Goal: Check status

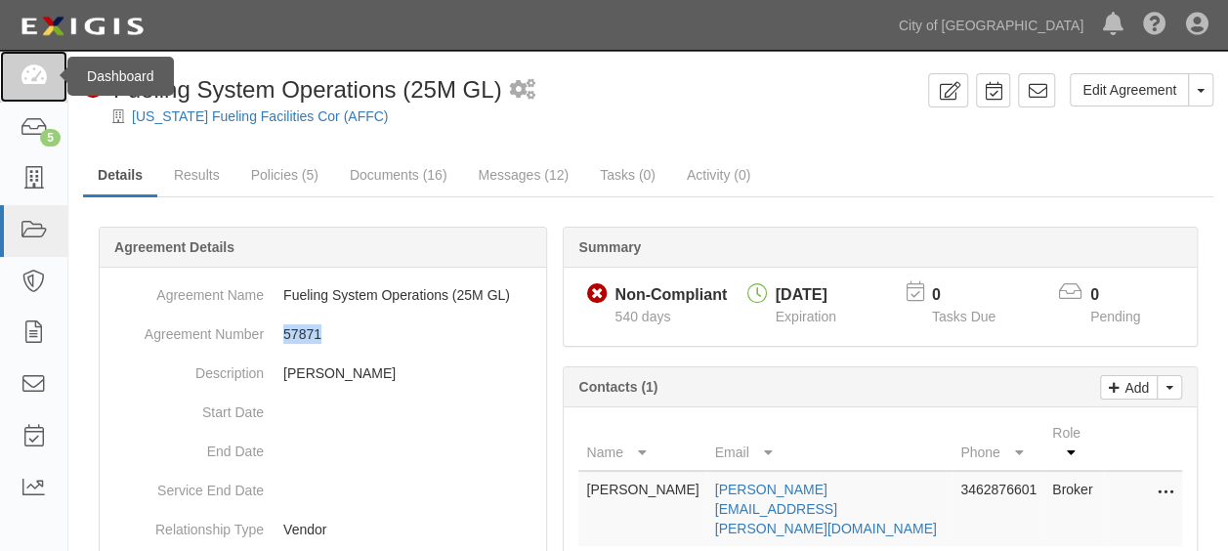
click at [27, 72] on icon at bounding box center [33, 76] width 27 height 22
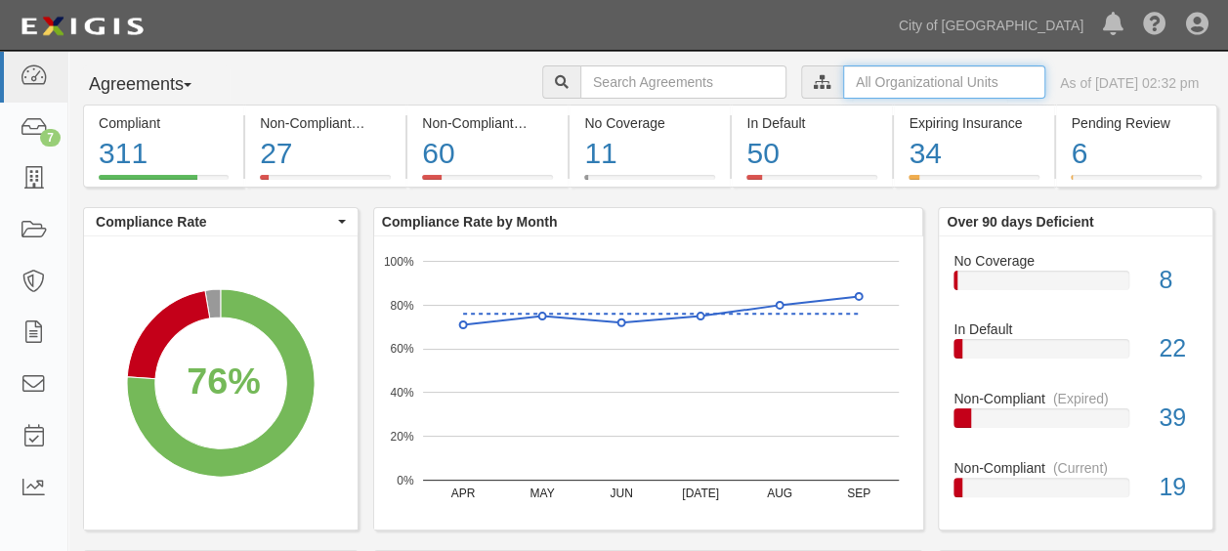
click at [844, 88] on input "text" at bounding box center [944, 81] width 202 height 33
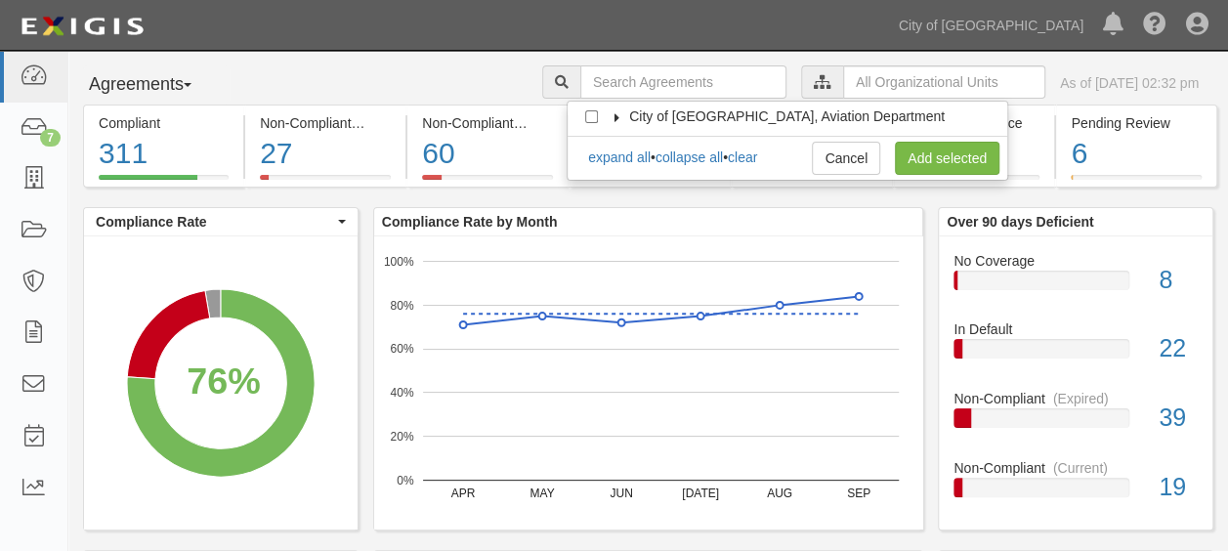
click at [617, 113] on icon at bounding box center [617, 117] width 14 height 9
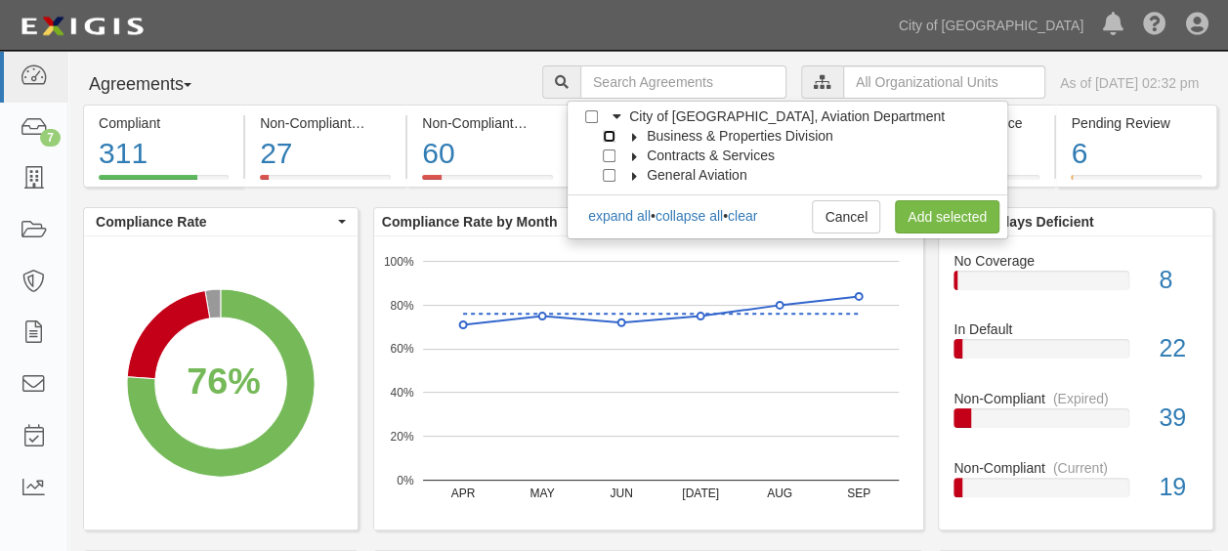
click at [610, 137] on input "Business & Properties Division" at bounding box center [609, 136] width 13 height 13
checkbox input "true"
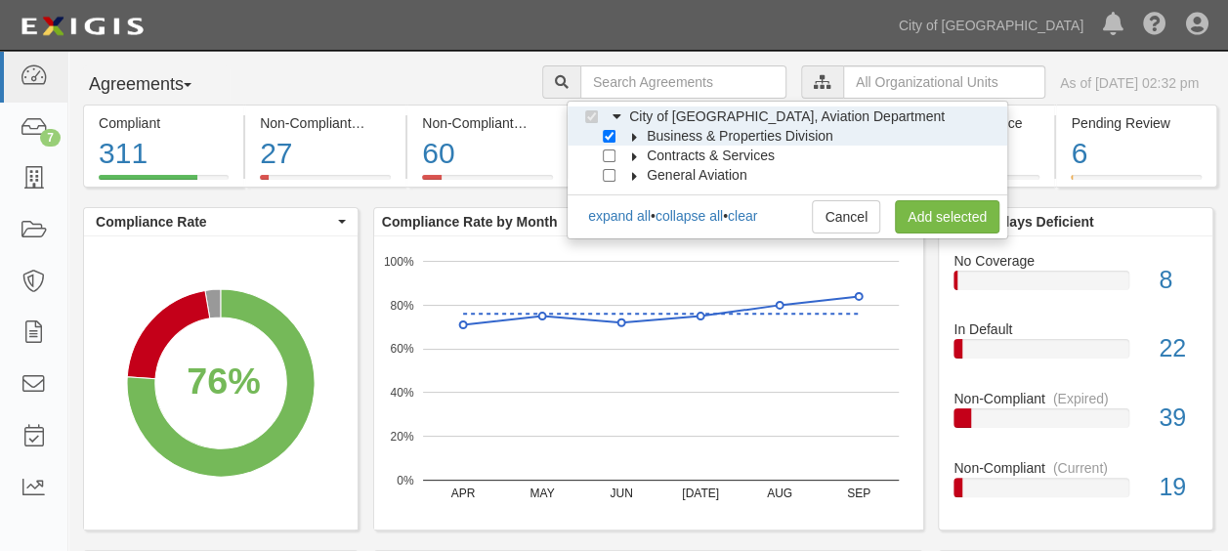
click at [639, 136] on icon at bounding box center [635, 137] width 14 height 9
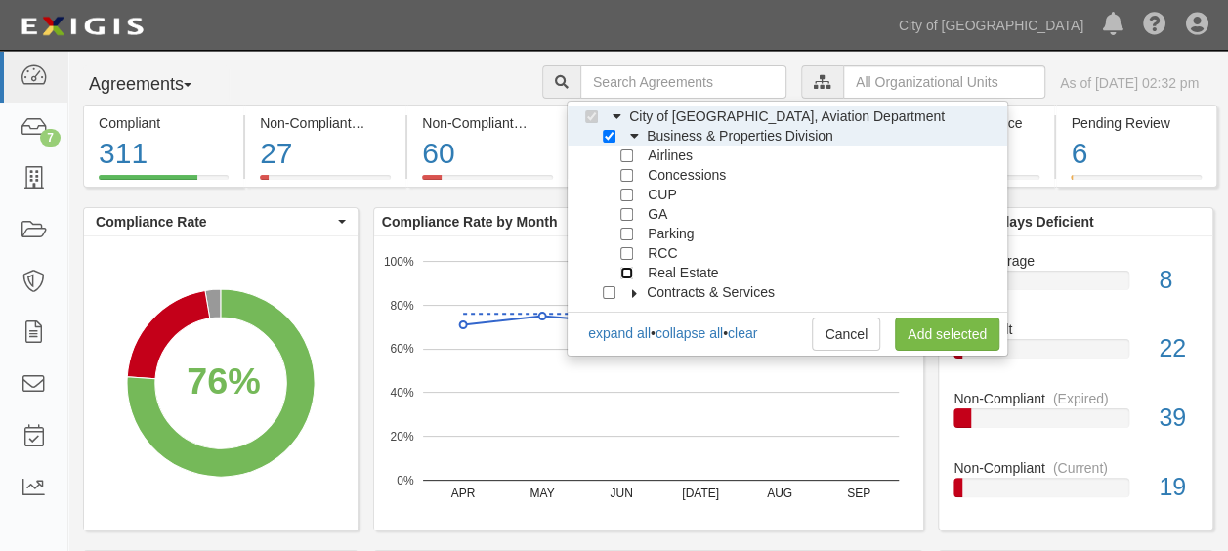
click at [626, 271] on input "Real Estate" at bounding box center [626, 273] width 13 height 13
checkbox input "true"
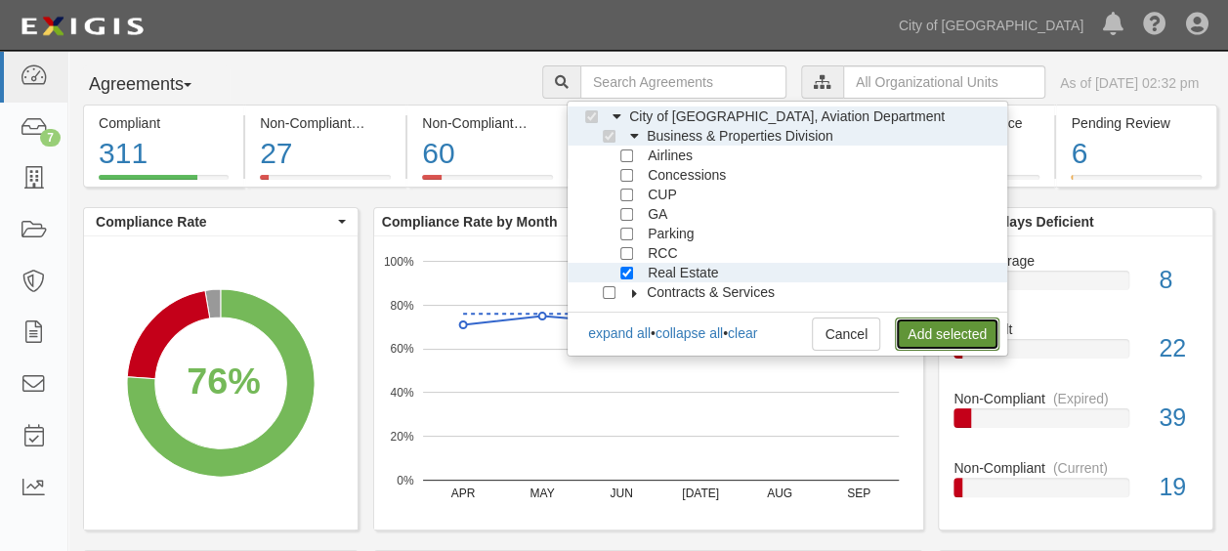
click at [929, 326] on link "Add selected" at bounding box center [947, 333] width 105 height 33
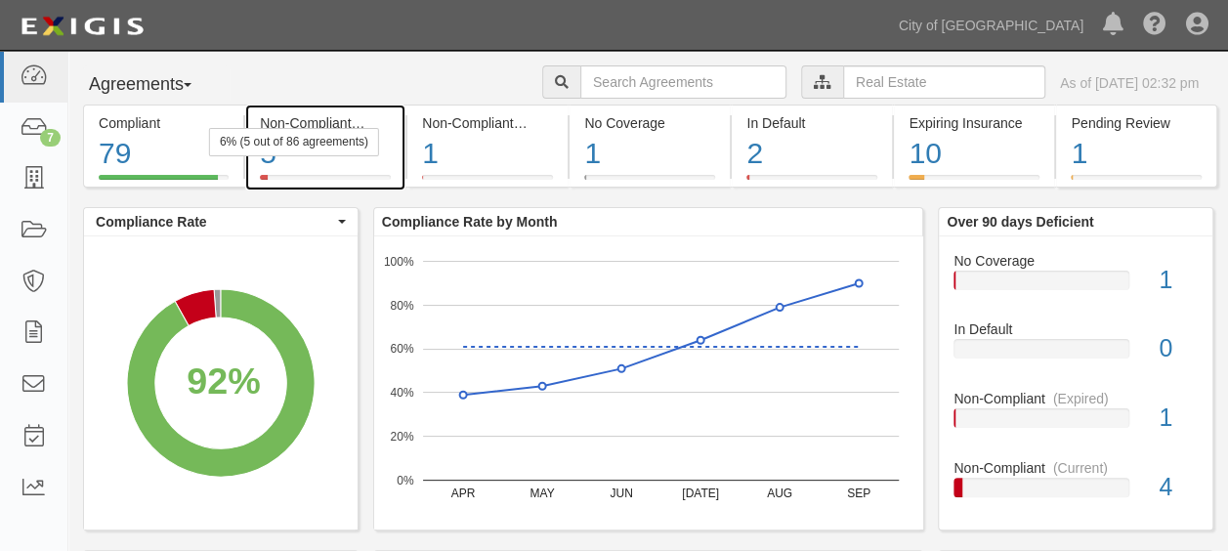
click at [365, 168] on div "5" at bounding box center [325, 154] width 131 height 42
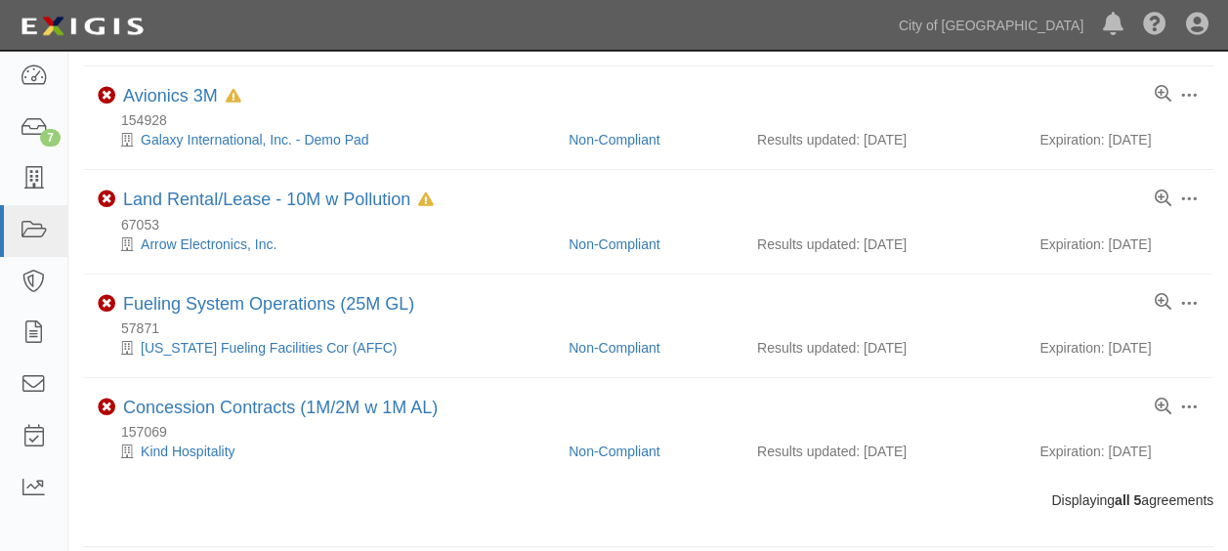
scroll to position [250, 0]
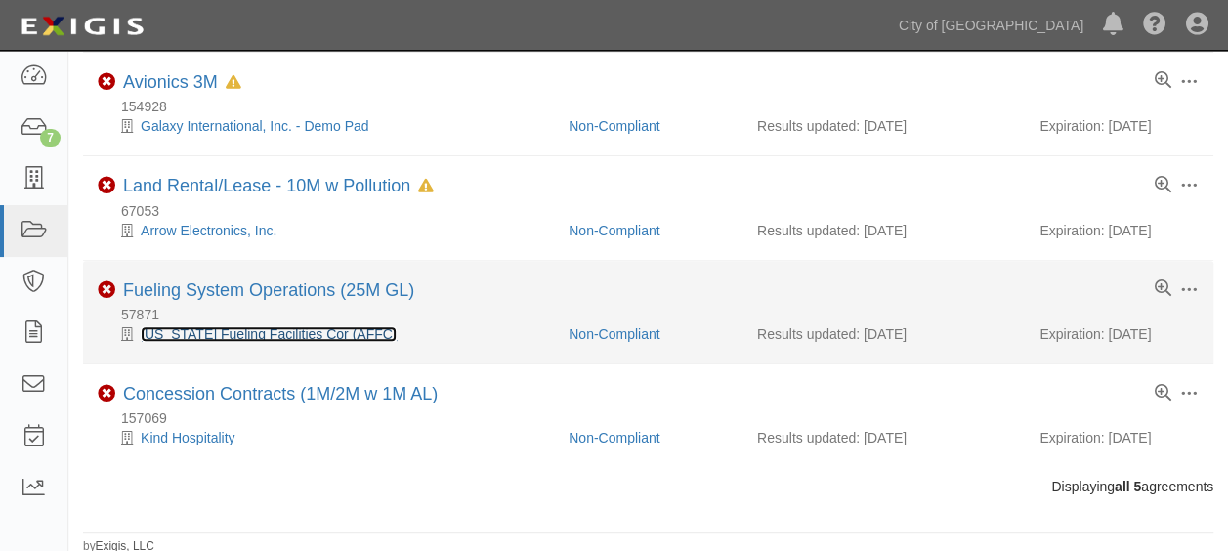
click at [302, 336] on link "[US_STATE] Fueling Facilities Cor (AFFC)" at bounding box center [269, 334] width 256 height 16
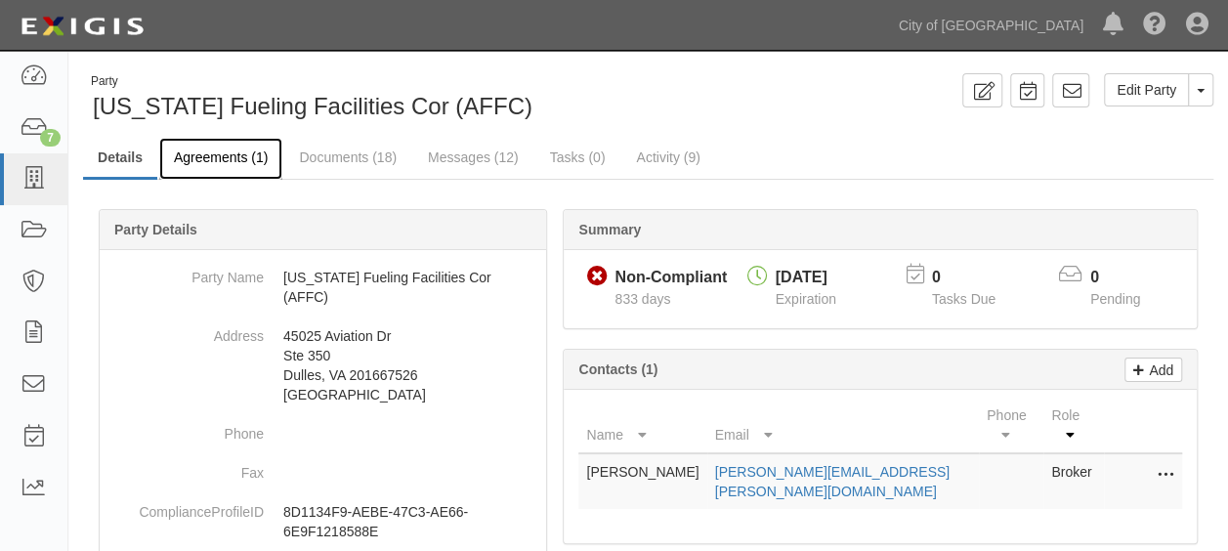
click at [217, 150] on link "Agreements (1)" at bounding box center [220, 159] width 123 height 42
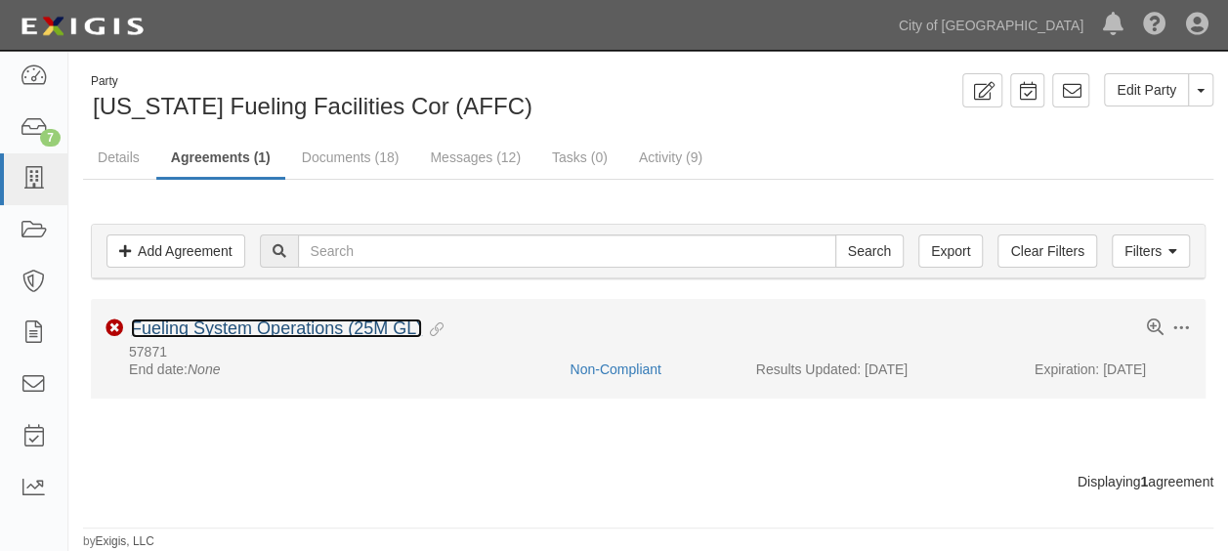
click at [191, 323] on link "Fueling System Operations (25M GL)" at bounding box center [276, 328] width 291 height 20
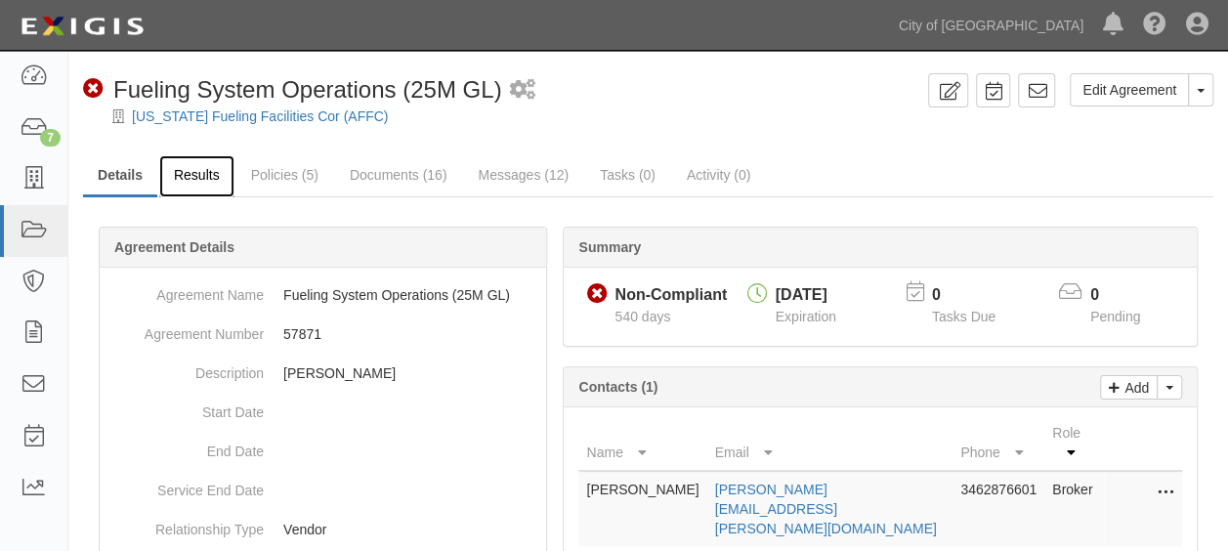
click at [186, 170] on link "Results" at bounding box center [196, 176] width 75 height 42
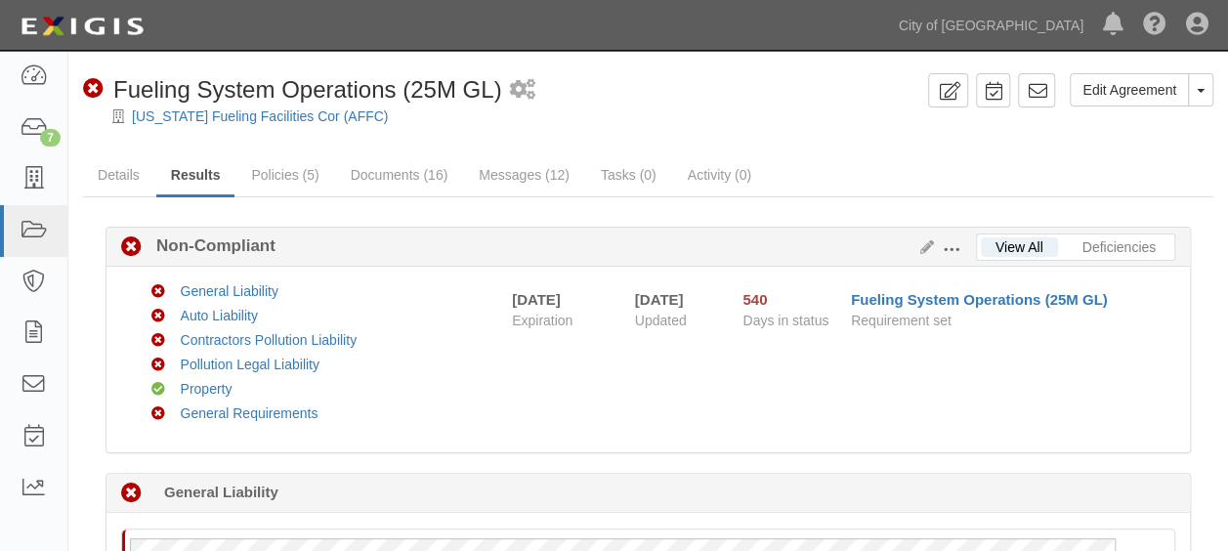
click at [186, 170] on link "Results" at bounding box center [195, 176] width 79 height 42
drag, startPoint x: 0, startPoint y: 0, endPoint x: 186, endPoint y: 170, distance: 251.6
click at [186, 170] on link "Results" at bounding box center [195, 176] width 79 height 42
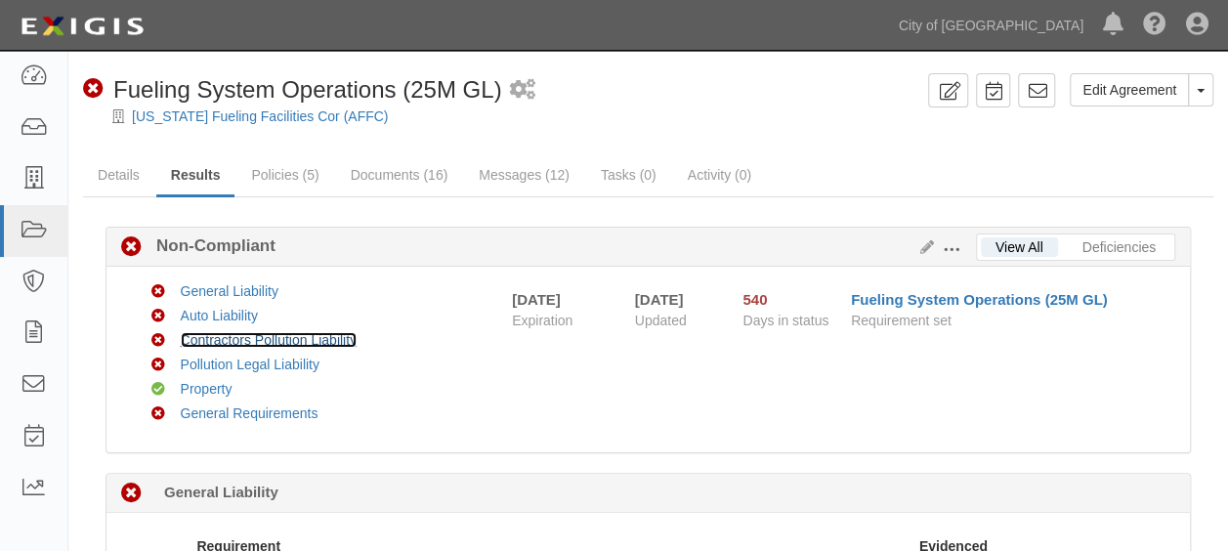
click at [193, 334] on link "Contractors Pollution Liability" at bounding box center [269, 340] width 177 height 16
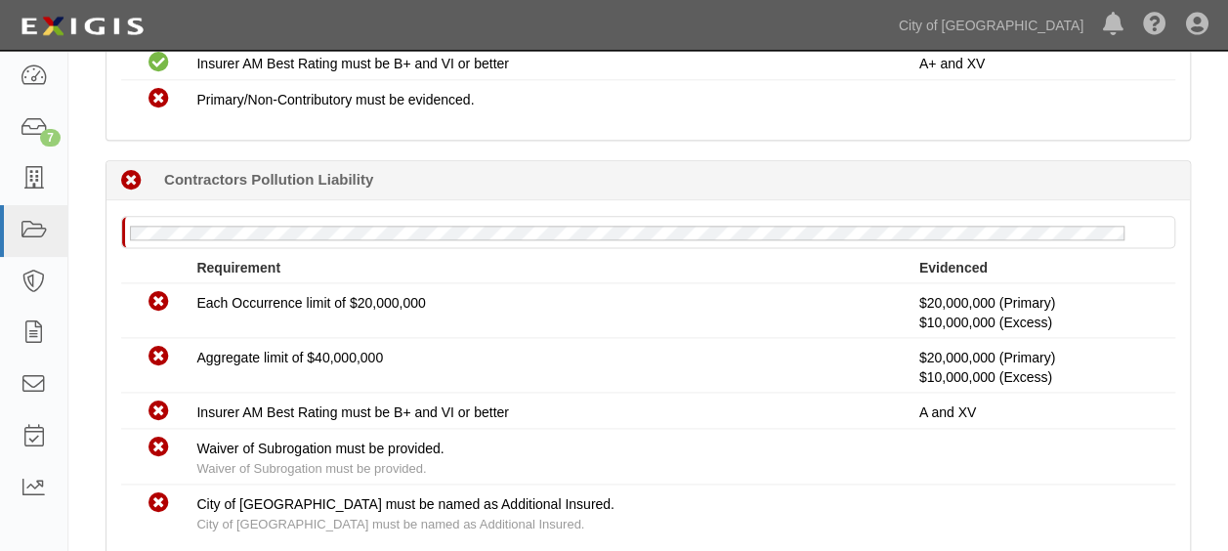
scroll to position [1144, 0]
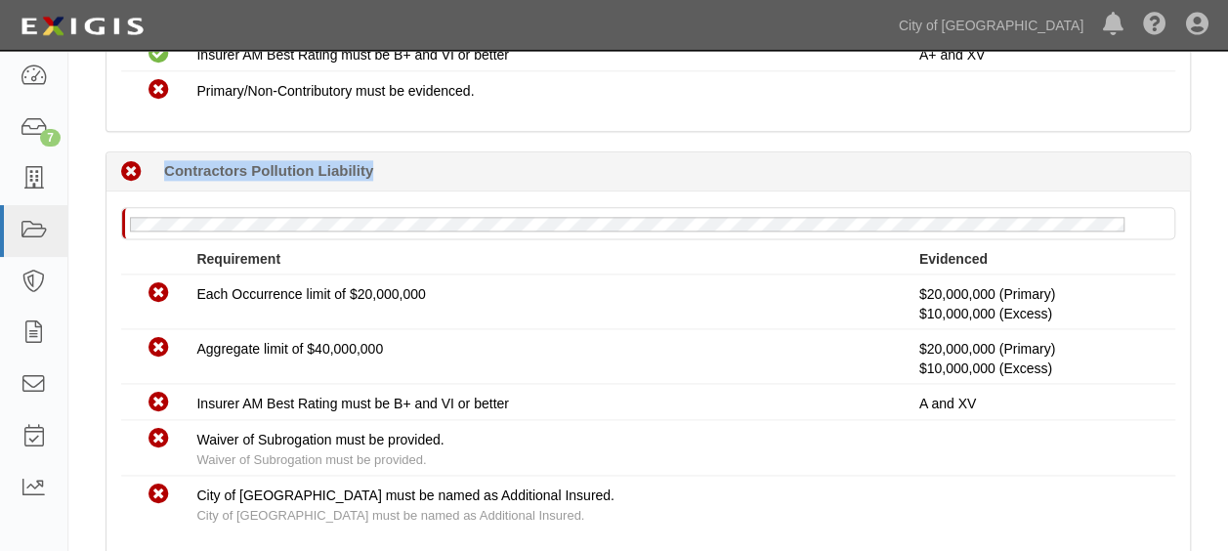
drag, startPoint x: 164, startPoint y: 176, endPoint x: 373, endPoint y: 168, distance: 209.2
click at [373, 168] on div "Non-Compliant 136 days (since [DATE]) Contractors Pollution Liability" at bounding box center [647, 171] width 1083 height 39
copy b "Contractors Pollution Liability"
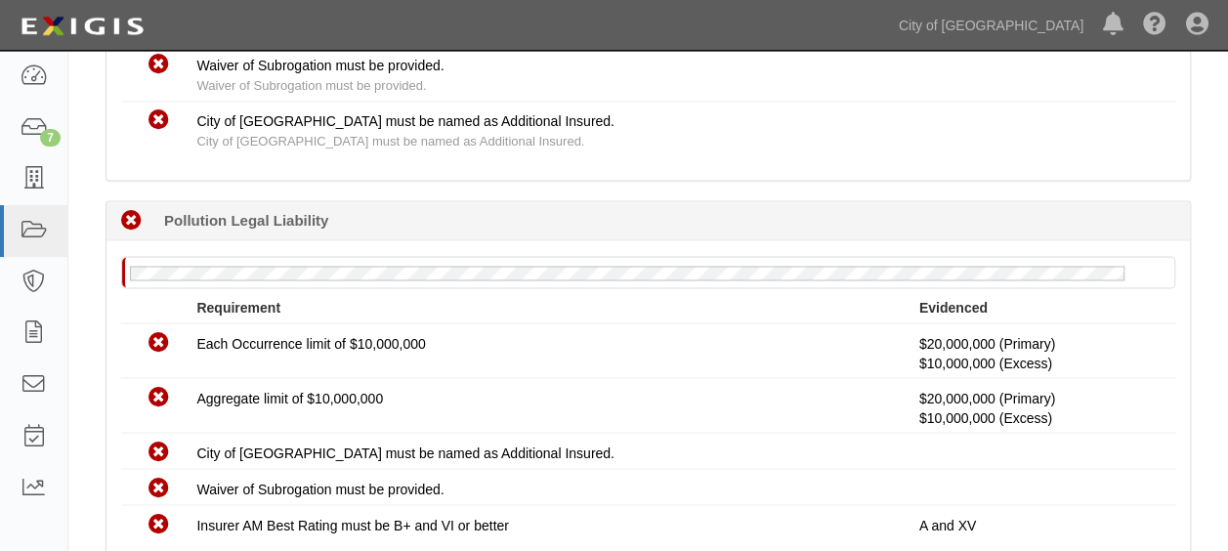
scroll to position [1537, 0]
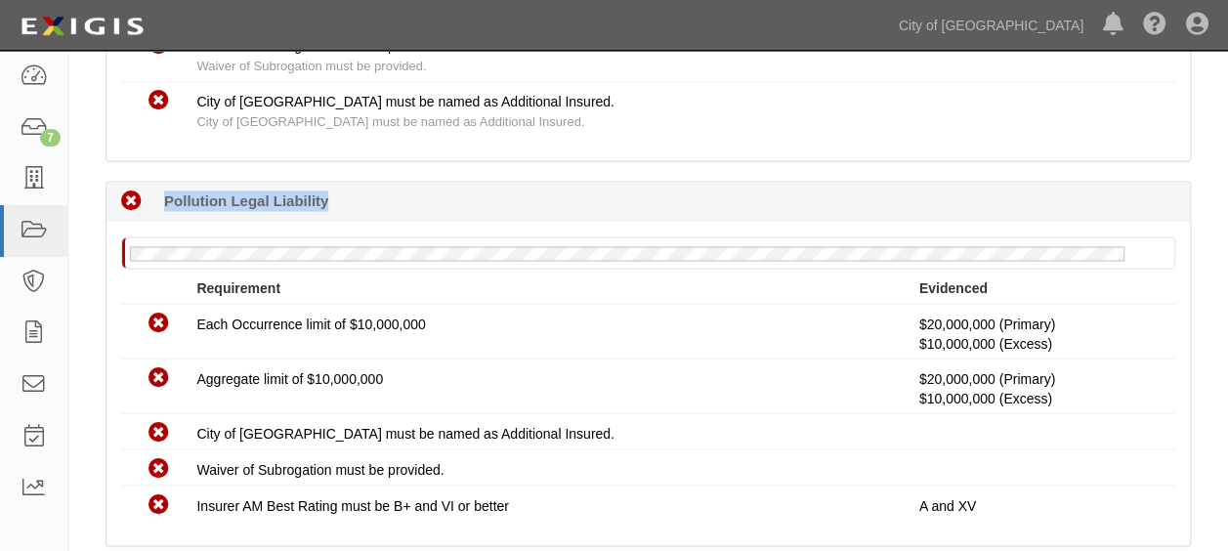
drag, startPoint x: 166, startPoint y: 195, endPoint x: 330, endPoint y: 198, distance: 164.1
click at [330, 198] on div "Non-Compliant 38 days (since [DATE]) Pollution Legal Liability" at bounding box center [647, 201] width 1083 height 39
copy b "Pollution Legal Liability"
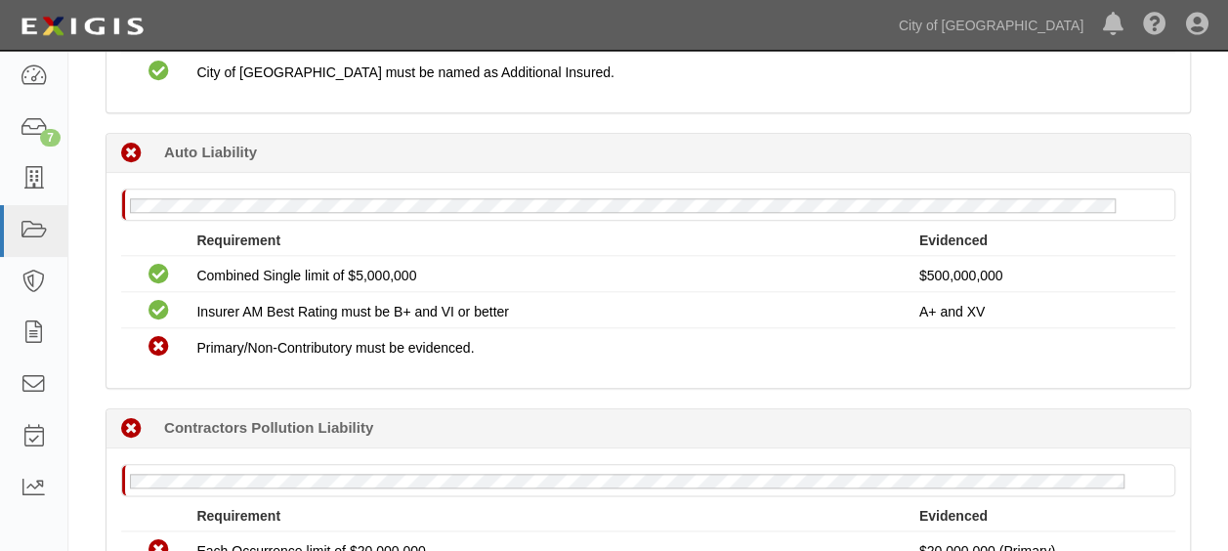
scroll to position [867, 0]
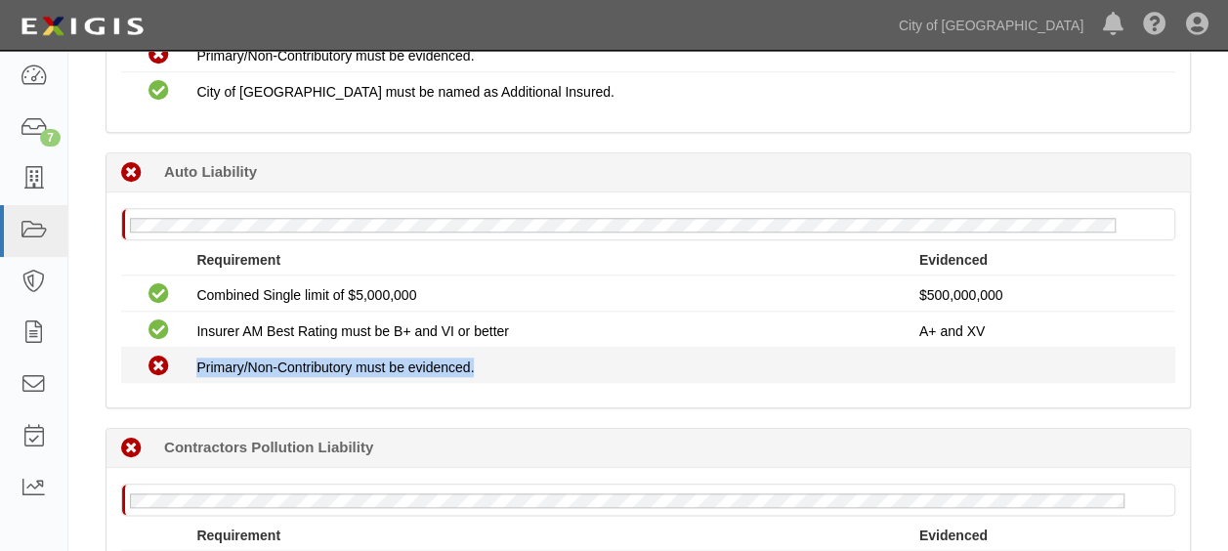
drag, startPoint x: 199, startPoint y: 362, endPoint x: 496, endPoint y: 371, distance: 297.1
click at [496, 371] on div "Primary/Non-Contributory must be evidenced." at bounding box center [557, 367] width 722 height 20
copy span "Primary/Non-Contributory must be evidenced."
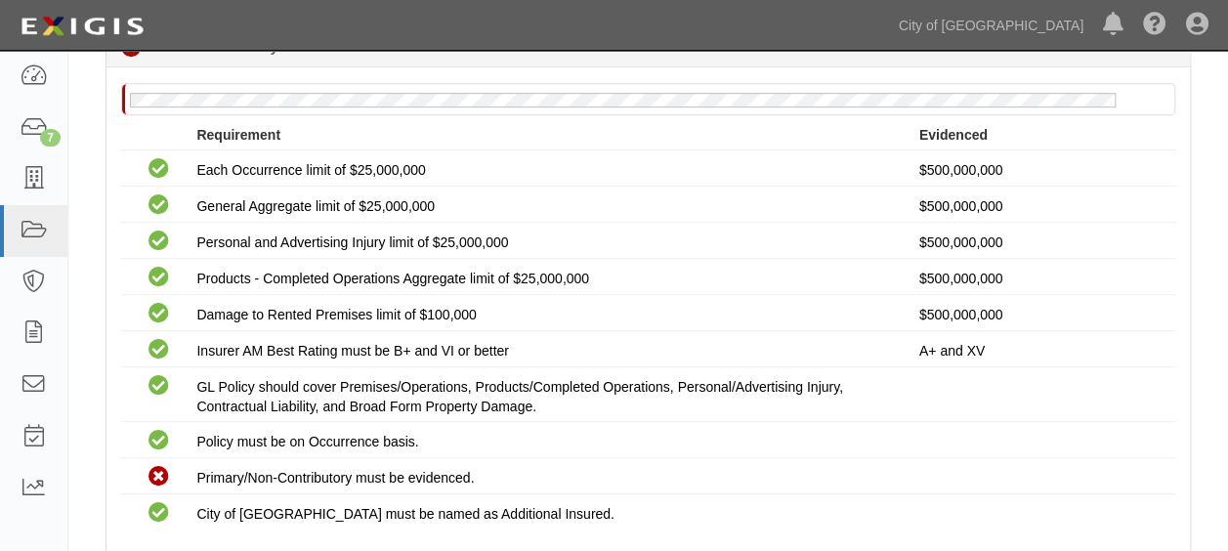
scroll to position [453, 0]
